Goal: Task Accomplishment & Management: Complete application form

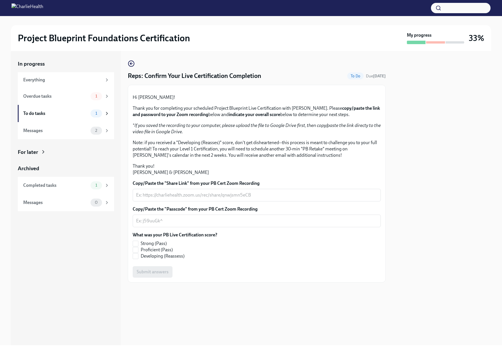
scroll to position [15, 0]
click at [194, 199] on textarea "Copy/Paste the "Share Link" from your PB Cert Zoom Recording" at bounding box center [256, 195] width 241 height 7
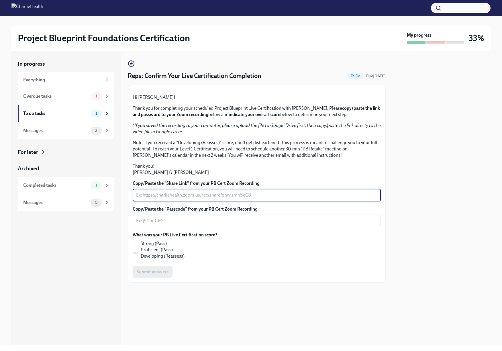
paste textarea "[URL][DOMAIN_NAME]"
type textarea "[URL][DOMAIN_NAME]"
click at [164, 225] on textarea "Copy/Paste the "Passcode" from your PB Cert Zoom Recording" at bounding box center [256, 221] width 241 height 7
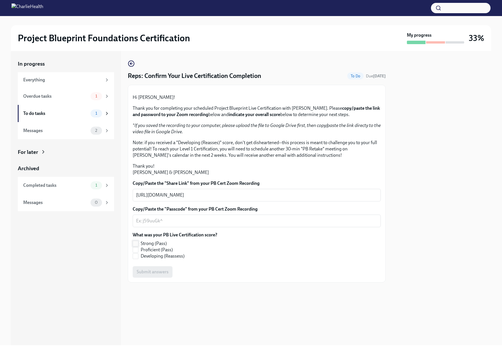
click at [135, 246] on input "Strong (Pass)" at bounding box center [135, 243] width 5 height 5
checkbox input "true"
click at [198, 225] on textarea "Copy/Paste the "Passcode" from your PB Cert Zoom Recording" at bounding box center [256, 221] width 241 height 7
click at [184, 199] on textarea "Copy/Paste the "Share Link" from your PB Cert Zoom Recording" at bounding box center [256, 195] width 241 height 7
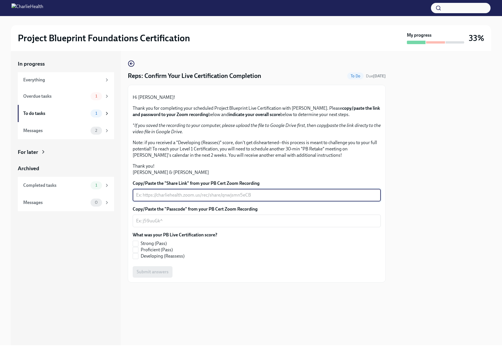
click at [184, 199] on textarea "Copy/Paste the "Share Link" from your PB Cert Zoom Recording" at bounding box center [256, 195] width 241 height 7
paste textarea "[URL][DOMAIN_NAME]"
type textarea "[URL][DOMAIN_NAME]"
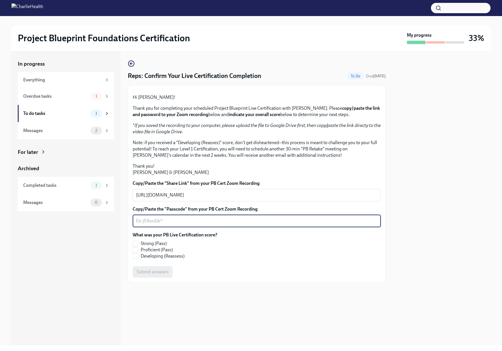
click at [178, 225] on textarea "Copy/Paste the "Passcode" from your PB Cert Zoom Recording" at bounding box center [256, 221] width 241 height 7
type textarea "NA"
click at [136, 246] on input "Strong (Pass)" at bounding box center [135, 243] width 5 height 5
checkbox input "true"
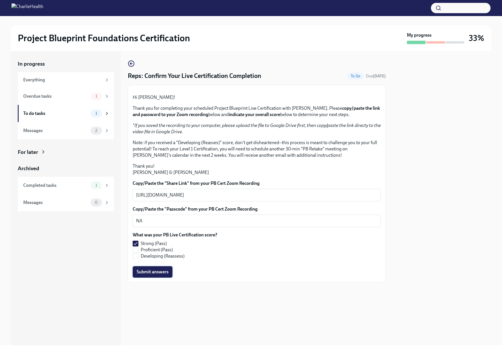
click at [155, 275] on span "Submit answers" at bounding box center [153, 272] width 32 height 6
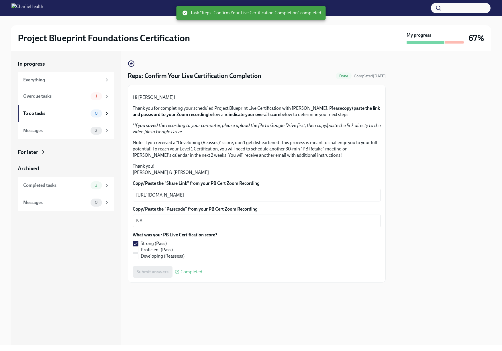
scroll to position [15, 0]
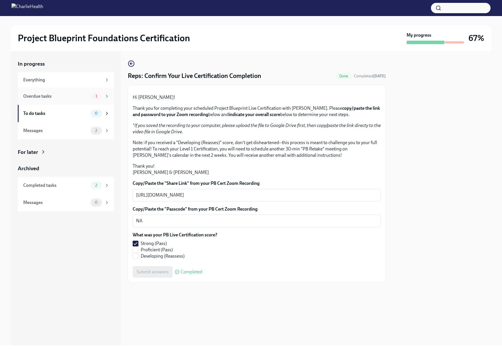
click at [69, 100] on div "Overdue tasks 1" at bounding box center [66, 96] width 86 height 8
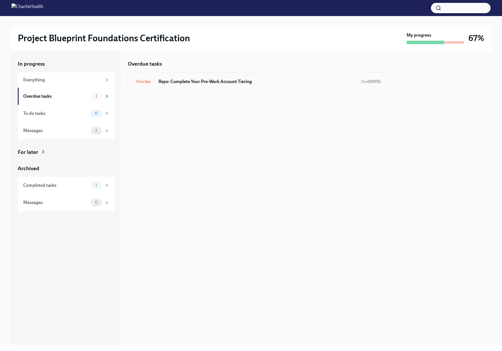
click at [226, 85] on div "Overdue Reps: Complete Your Pre-Work Account Tiering Due Sep 8th" at bounding box center [257, 81] width 248 height 9
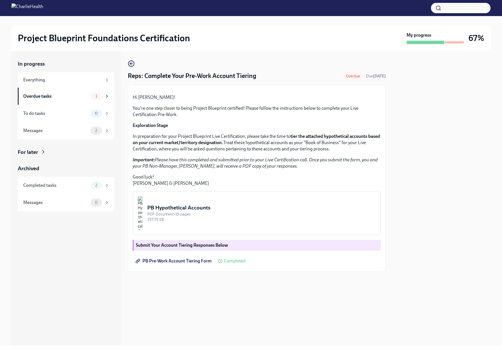
scroll to position [4, 0]
click at [235, 264] on span "Completed" at bounding box center [235, 261] width 22 height 5
click at [89, 129] on div "Messages 2" at bounding box center [66, 131] width 86 height 8
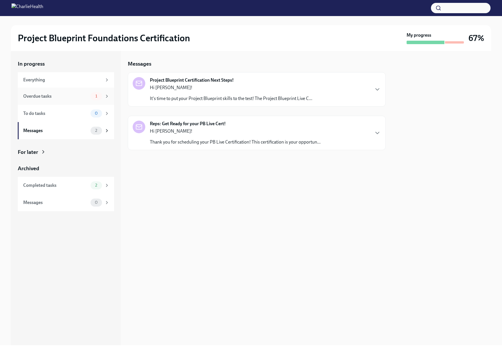
click at [72, 93] on div "Overdue tasks" at bounding box center [55, 96] width 65 height 6
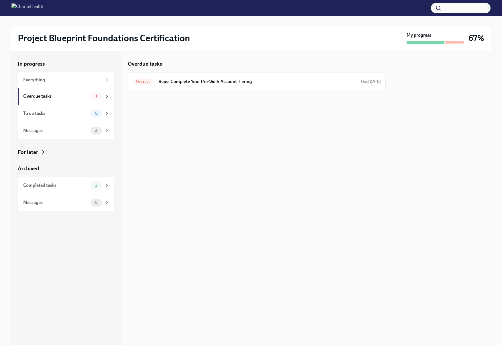
click at [18, 88] on link "Overdue tasks 1" at bounding box center [66, 96] width 96 height 17
